Goal: Transaction & Acquisition: Purchase product/service

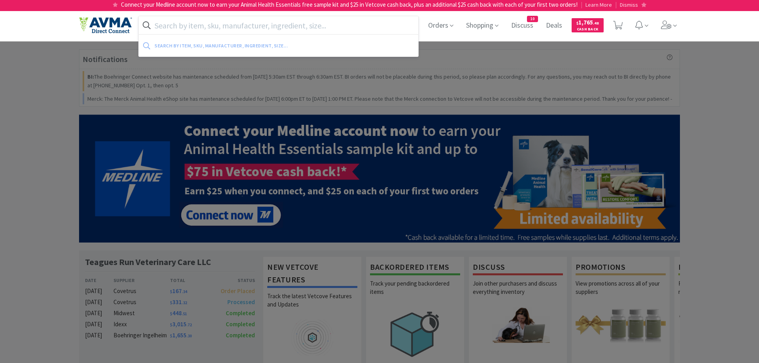
click at [235, 29] on input "text" at bounding box center [279, 25] width 280 height 18
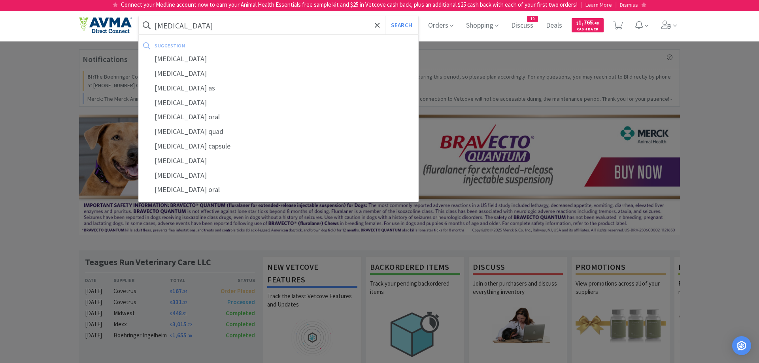
type input "[MEDICAL_DATA]"
click at [385, 16] on button "Search" at bounding box center [401, 25] width 33 height 18
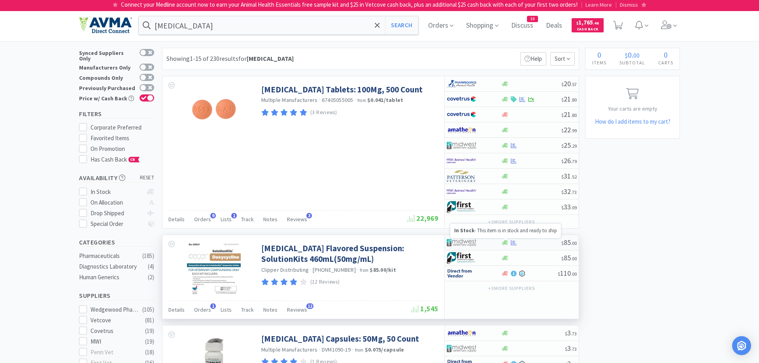
click at [505, 243] on icon at bounding box center [505, 242] width 6 height 5
select select "1"
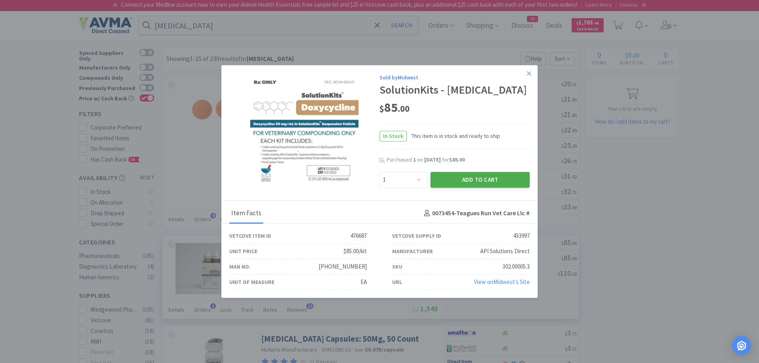
click at [471, 180] on button "Add to Cart" at bounding box center [480, 180] width 99 height 16
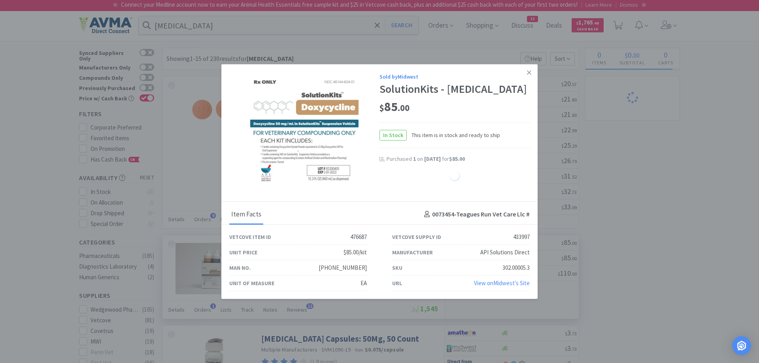
select select "1"
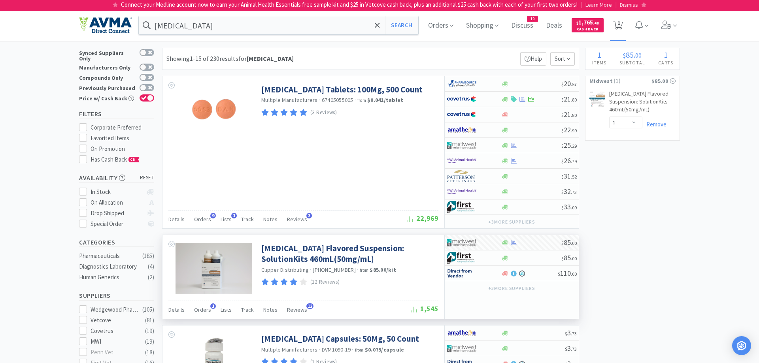
click at [622, 23] on icon at bounding box center [618, 25] width 10 height 9
select select "1"
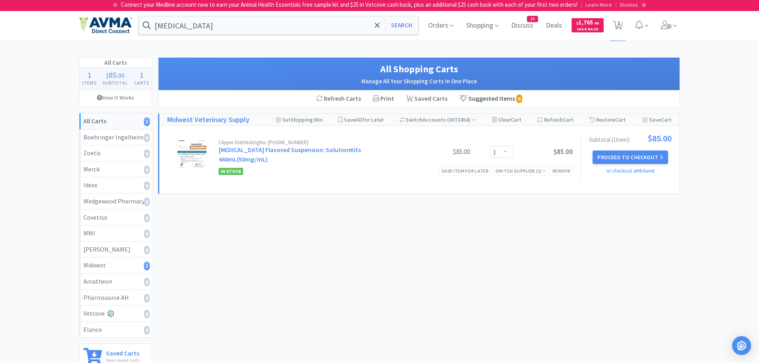
click at [495, 97] on link "Suggested Items 6" at bounding box center [491, 99] width 75 height 17
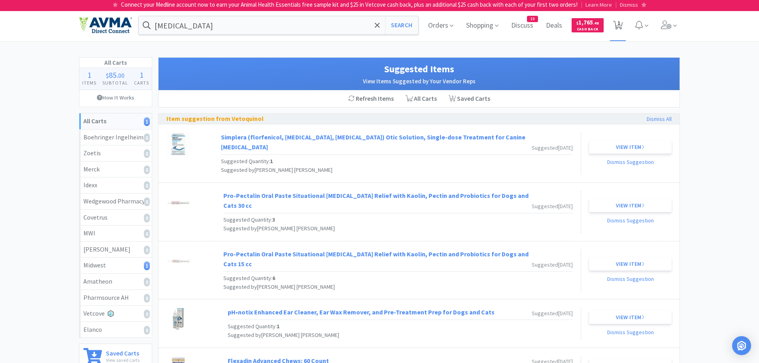
click at [620, 26] on icon at bounding box center [618, 25] width 10 height 9
select select "1"
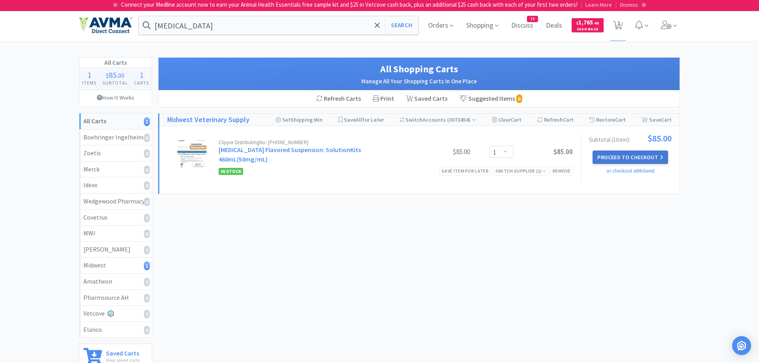
click at [635, 161] on button "Proceed to Checkout" at bounding box center [630, 157] width 75 height 13
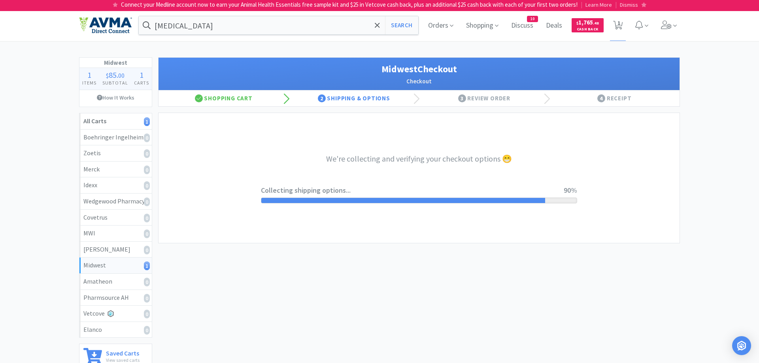
select select "0"
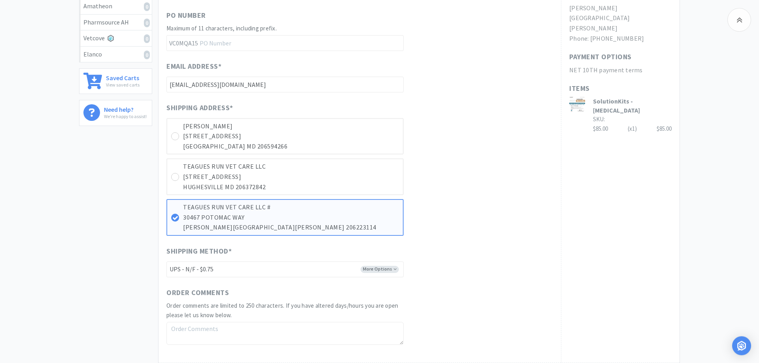
scroll to position [323, 0]
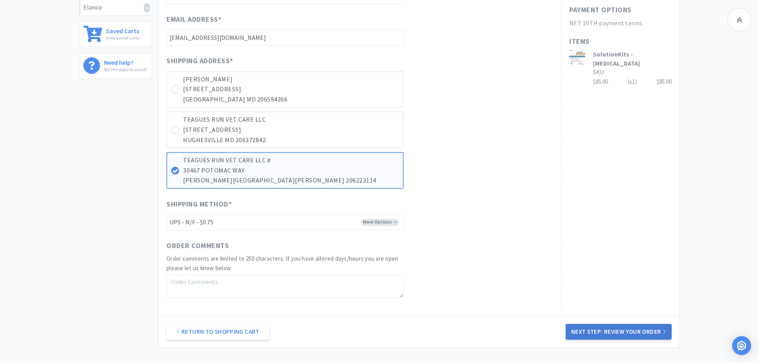
click at [616, 333] on button "Next Step: Review Your Order" at bounding box center [619, 332] width 106 height 16
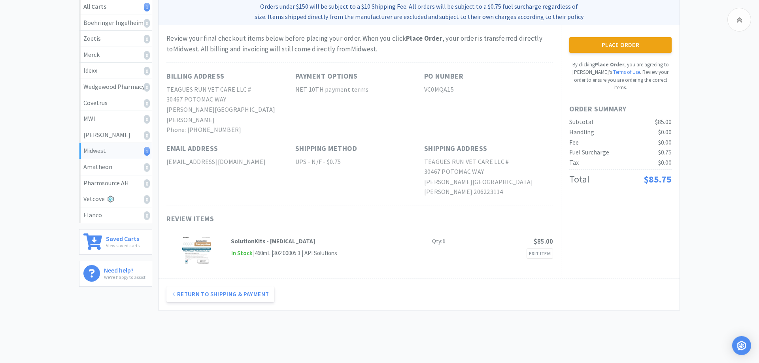
scroll to position [121, 0]
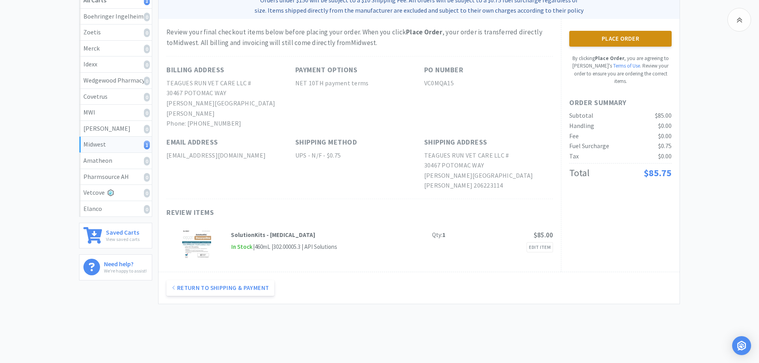
click at [627, 40] on button "Place Order" at bounding box center [620, 39] width 102 height 16
